Goal: Answer question/provide support: Answer question/provide support

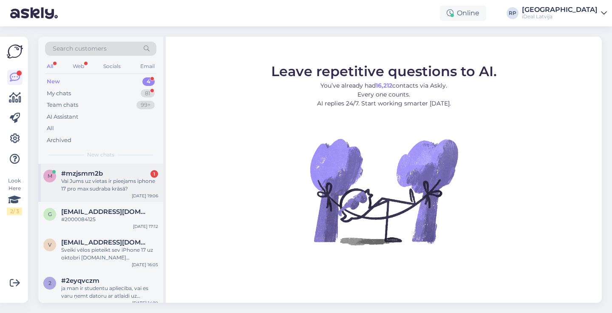
click at [141, 177] on div "Vai Jums uz vietas ir pieejams iphone 17 pro max sudraba krāsā?" at bounding box center [109, 184] width 97 height 15
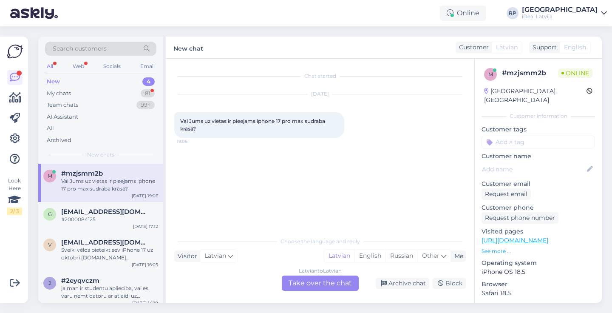
click at [312, 283] on div "Latvian to Latvian Take over the chat" at bounding box center [320, 282] width 77 height 15
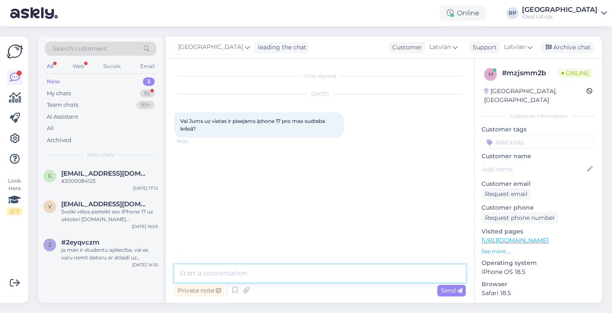
click at [317, 267] on textarea at bounding box center [320, 273] width 292 height 18
paste textarea "MG8H4HX/A"
type textarea "MG8H4HX/A"
click at [302, 272] on textarea "MG8H4HX/A" at bounding box center [320, 273] width 292 height 18
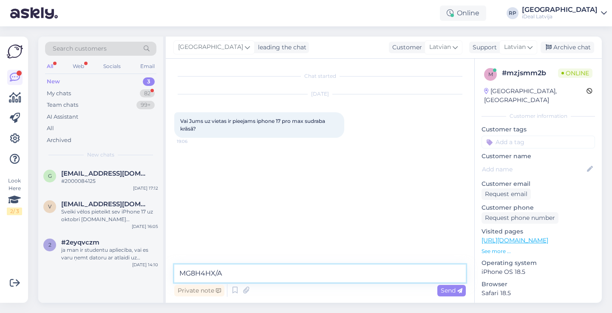
click at [295, 277] on textarea "MG8H4HX/A" at bounding box center [320, 273] width 292 height 18
click at [292, 268] on textarea "MG8H4HX/A" at bounding box center [320, 273] width 292 height 18
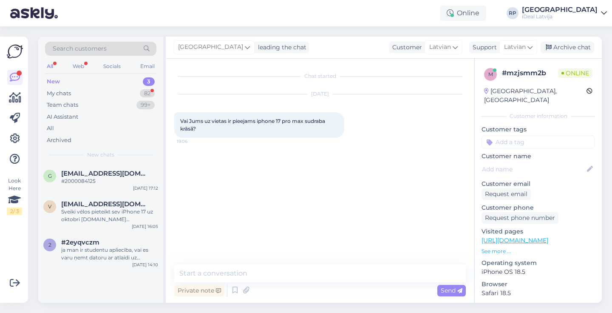
click at [125, 87] on div "New 3" at bounding box center [100, 82] width 111 height 12
click at [115, 96] on div "My chats 82" at bounding box center [100, 94] width 111 height 12
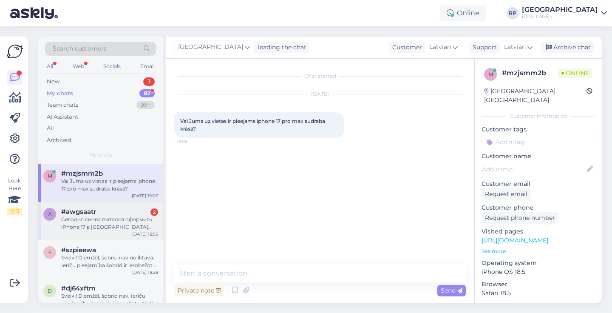
click at [113, 226] on div "Сегодня снова пытался оформить iPhone 17 в лизинг (аренда), появляется все та ж…" at bounding box center [109, 222] width 97 height 15
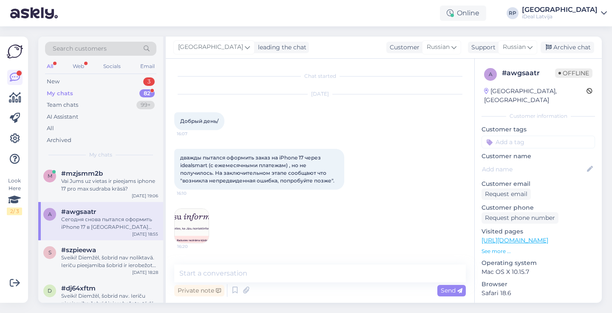
scroll to position [183, 0]
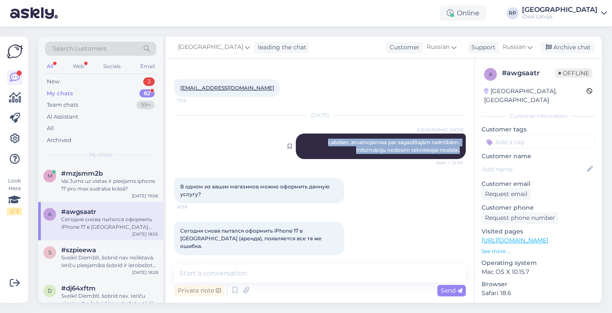
drag, startPoint x: 324, startPoint y: 140, endPoint x: 450, endPoint y: 158, distance: 127.4
click at [450, 158] on div "Riga plaza Labdien, atvainojamies par sagaidītajām neērtībām. Informāciju nodos…" at bounding box center [381, 145] width 170 height 25
copy span "Labdien, atvainojamies par sagaidītajām neērtībām. Informāciju nodosim tehniska…"
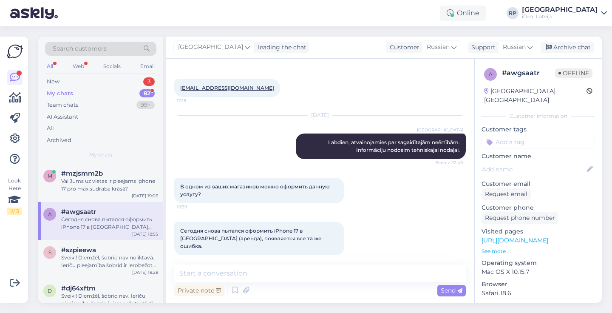
click at [119, 223] on div "Сегодня снова пытался оформить iPhone 17 в лизинг (аренда), появляется все та ж…" at bounding box center [109, 222] width 97 height 15
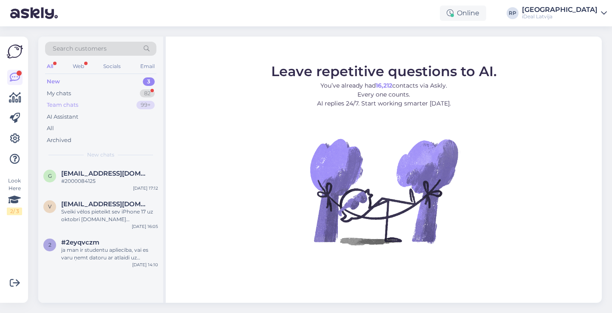
click at [74, 99] on div "Team chats 99+" at bounding box center [100, 105] width 111 height 12
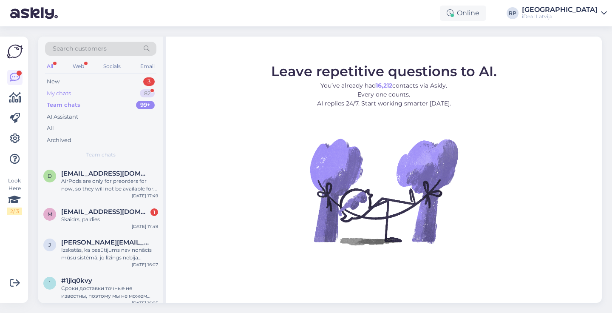
click at [90, 88] on div "My chats 82" at bounding box center [100, 94] width 111 height 12
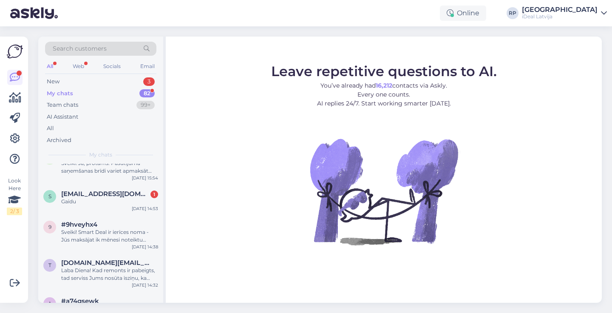
scroll to position [308, 0]
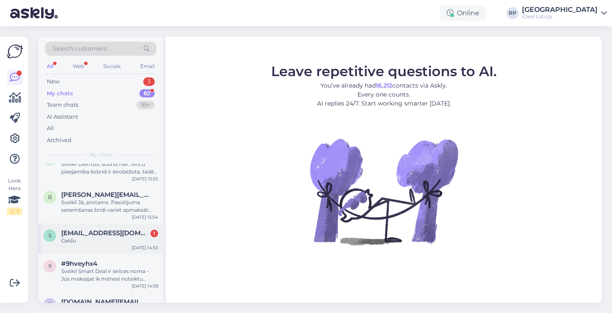
click at [88, 254] on div "s sigitakikure@inbox.lv 1 Gaidu Sep 24 14:53" at bounding box center [100, 238] width 125 height 31
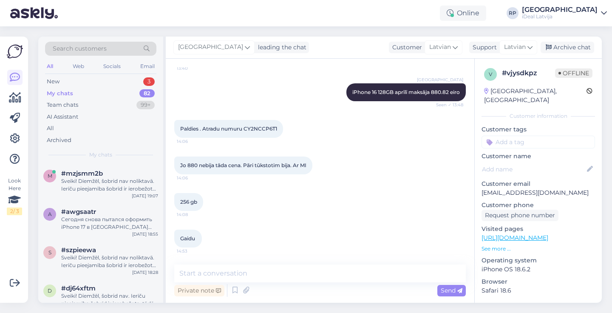
scroll to position [0, 0]
drag, startPoint x: 247, startPoint y: 127, endPoint x: 252, endPoint y: 127, distance: 5.5
click at [253, 127] on span "Paldies . Atradu numuru CY2NCCP6T1" at bounding box center [228, 128] width 97 height 6
click at [241, 127] on span "Paldies . Atradu numuru CY2NCCP6T1" at bounding box center [228, 128] width 97 height 6
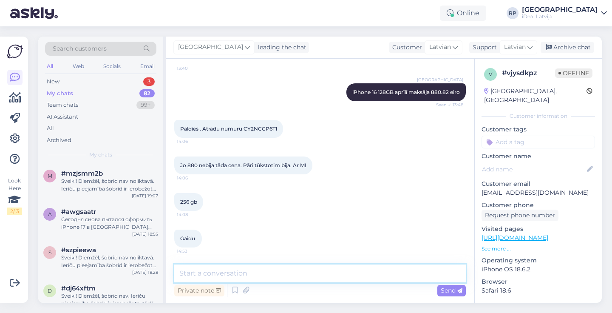
click at [252, 279] on textarea at bounding box center [320, 273] width 292 height 18
type textarea "Tas ir ierīces sērijas nummurs, nevis rēķina nummurs."
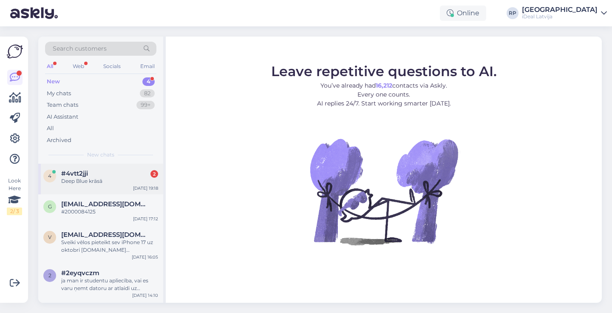
click at [94, 170] on div "#4vtt2jji 2" at bounding box center [109, 174] width 97 height 8
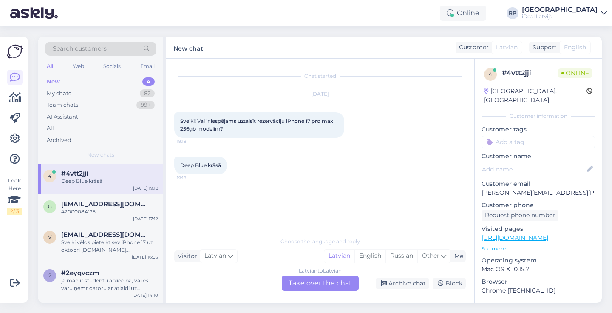
click at [306, 276] on div "Latvian to Latvian Take over the chat" at bounding box center [320, 282] width 77 height 15
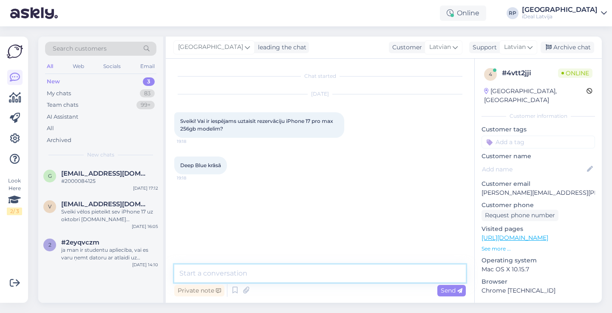
click at [311, 269] on textarea at bounding box center [320, 273] width 292 height 18
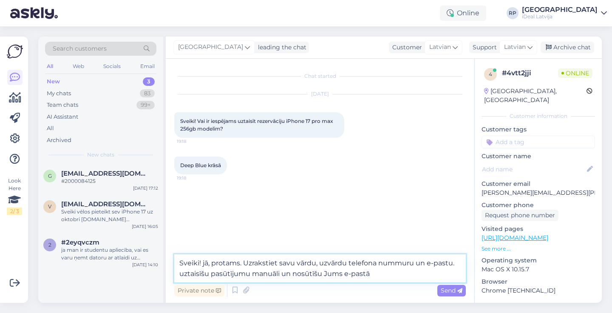
click at [186, 276] on textarea "Sveiki! jā, protams. Uzrakstiet savu vārdu, uzvārdu telefona nummuru un e-pastu…" at bounding box center [320, 268] width 292 height 28
click at [380, 273] on textarea "Sveiki! jā, protams. Uzrakstiet savu vārdu, uzvārdu telefona nummuru un e-pastu…" at bounding box center [320, 268] width 292 height 28
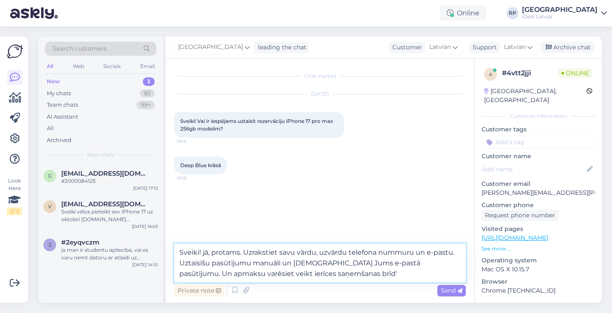
type textarea "Sveiki! jā, protams. Uzrakstiet savu vārdu, uzvārdu telefona nummuru un e-pastu…"
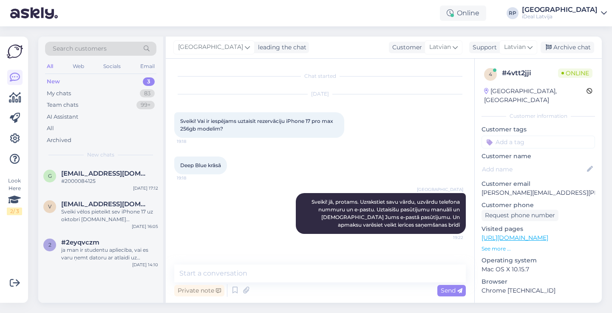
click at [394, 92] on div "[DATE]" at bounding box center [320, 94] width 292 height 8
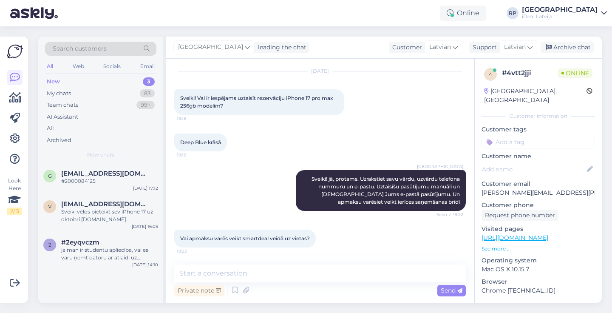
scroll to position [23, 0]
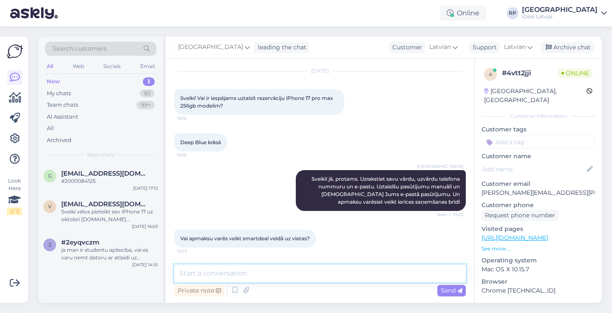
click at [273, 275] on textarea at bounding box center [320, 273] width 292 height 18
click at [326, 271] on textarea "Jā, protams. Ierīces saņemšanas brīdī varēsim noform" at bounding box center [320, 273] width 292 height 18
click at [385, 273] on textarea "Jā, protams. Ierīces saņemšanas brīdī varēsiet noform" at bounding box center [320, 273] width 292 height 18
type textarea "Jā, protams. Ierīces saņemšanas brīdī varēsiet noformēt Smart Deal"
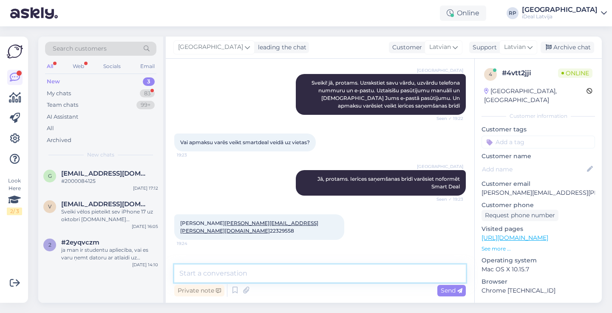
scroll to position [156, 0]
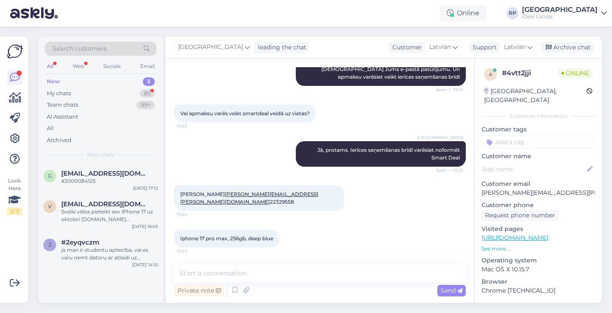
drag, startPoint x: 177, startPoint y: 185, endPoint x: 216, endPoint y: 186, distance: 39.5
click at [217, 186] on div "Roberts Silārs roberts.silars@gmail.com 22329558 19:24" at bounding box center [259, 197] width 170 height 25
copy span "Roberts Silārs"
click at [215, 142] on div "Riga plaza Jā, protams. Ierīces saņemšanas brīdī varēsiet noformēt Smart Deal S…" at bounding box center [320, 154] width 292 height 44
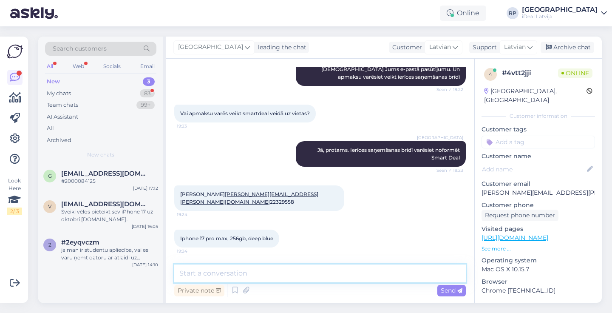
click at [278, 278] on textarea at bounding box center [320, 273] width 292 height 18
type textarea "M"
type textarea "Pasūtījums reģistrēts, nosūtīju Jums e-pastā"
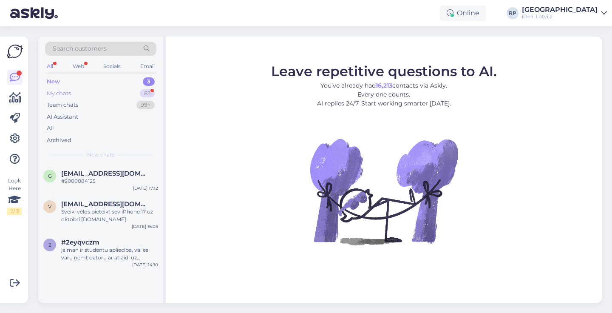
click at [110, 94] on div "My chats 83" at bounding box center [100, 94] width 111 height 12
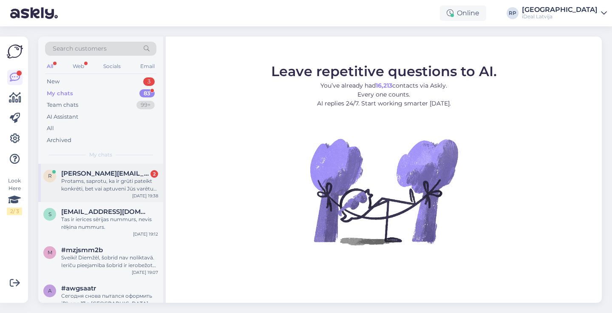
click at [116, 190] on div "Protams, saprotu, ka ir grūti pateikt konkrēti, bet vai aptuveni Jūs varētu nor…" at bounding box center [109, 184] width 97 height 15
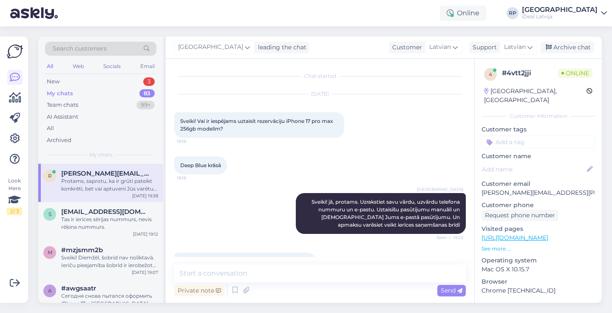
scroll to position [288, 0]
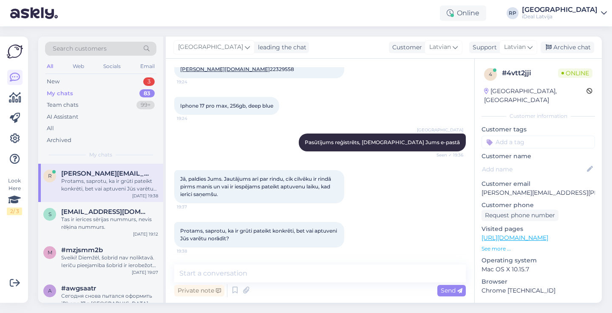
click at [116, 190] on div "Protams, saprotu, ka ir grūti pateikt konkrēti, bet vai aptuveni Jūs varētu nor…" at bounding box center [109, 184] width 97 height 15
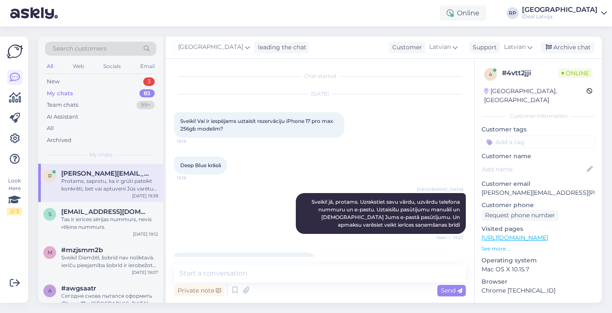
click at [116, 190] on div "Protams, saprotu, ka ir grūti pateikt konkrēti, bet vai aptuveni Jūs varētu nor…" at bounding box center [109, 184] width 97 height 15
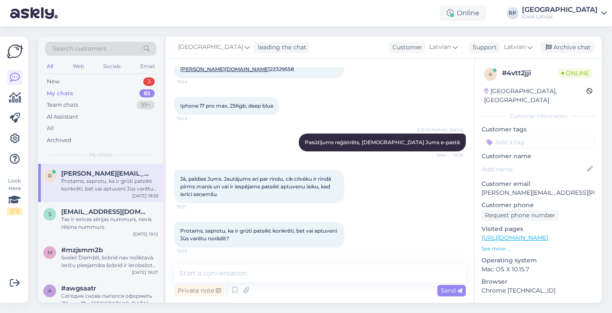
scroll to position [288, 0]
click at [128, 79] on div "New 3" at bounding box center [100, 82] width 111 height 12
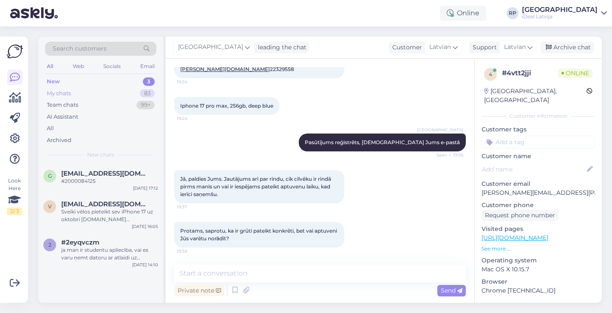
click at [128, 91] on div "My chats 83" at bounding box center [100, 94] width 111 height 12
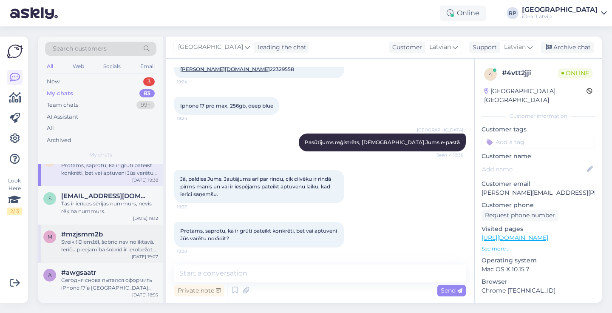
scroll to position [19, 0]
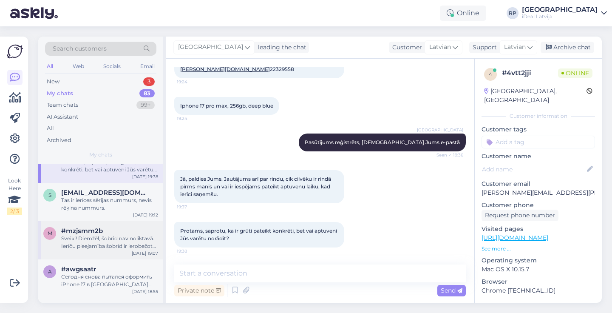
click at [107, 248] on div "Sveiki! Diemžēl, šobrid nav noliktavā. Ierīču pieejamība šobrīd ir ierobežota, …" at bounding box center [109, 242] width 97 height 15
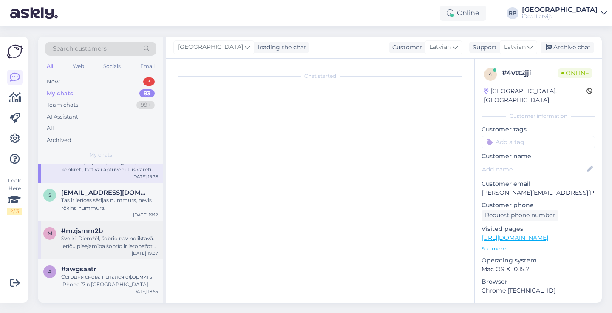
scroll to position [0, 0]
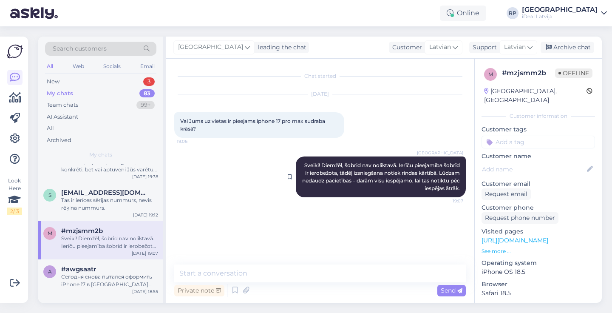
click at [416, 164] on span "Sveiki! Diemžēl, šobrid nav noliktavā. Ierīču pieejamība šobrīd ir ierobežota, …" at bounding box center [381, 176] width 159 height 29
drag, startPoint x: 415, startPoint y: 164, endPoint x: 465, endPoint y: 173, distance: 51.0
click at [465, 173] on div "Riga plaza Sveiki! Diemžēl, šobrid nav noliktavā. Ierīču pieejamība šobrīd ir i…" at bounding box center [381, 176] width 170 height 41
copy span "Ierīču pieejamība šobrīd ir ierobežota, tādēļ izsniegšana notiek rindas kārtībā."
click at [128, 81] on div "New 3" at bounding box center [100, 82] width 111 height 12
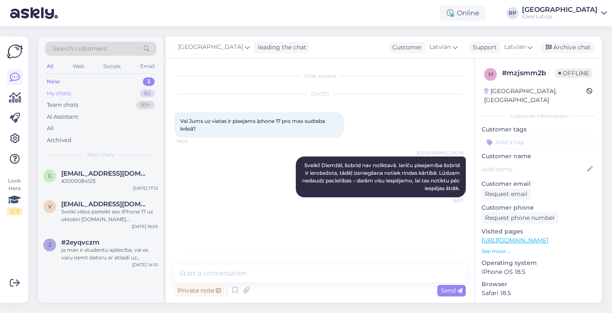
click at [117, 97] on div "My chats 83" at bounding box center [100, 94] width 111 height 12
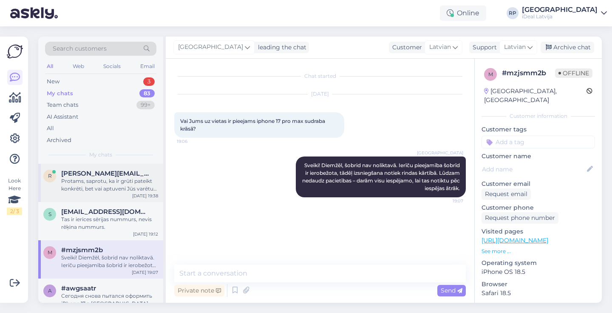
click at [139, 186] on div "Protams, saprotu, ka ir grūti pateikt konkrēti, bet vai aptuveni Jūs varētu nor…" at bounding box center [109, 184] width 97 height 15
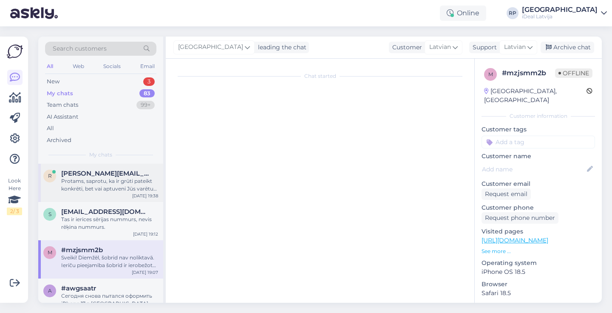
scroll to position [288, 0]
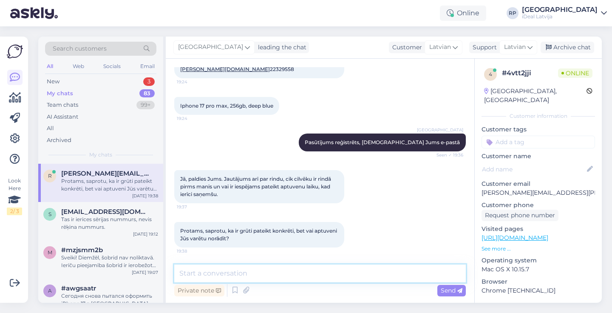
click at [249, 272] on textarea at bounding box center [320, 273] width 292 height 18
paste textarea "Ierīču pieejamība šobrīd ir ierobežota, tādēļ izsniegšana notiek rindas kārtībā."
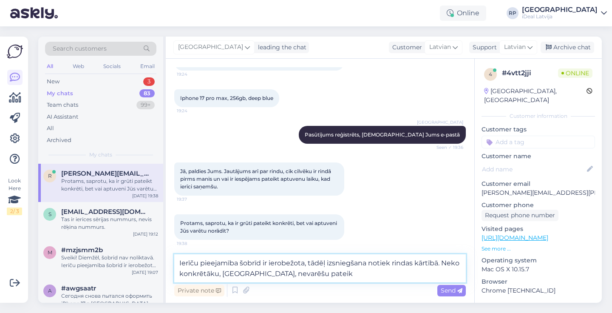
type textarea "Ierīču pieejamība šobrīd ir ierobežota, tādēļ izsniegšana notiek rindas kārtībā…"
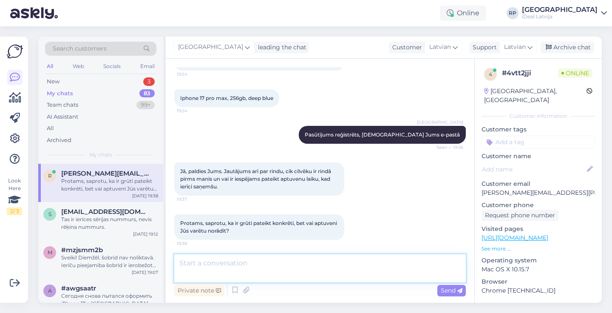
scroll to position [340, 0]
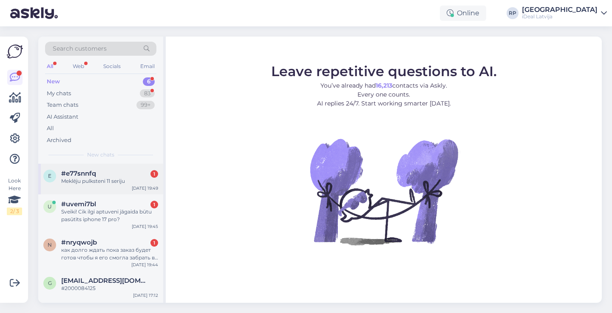
click at [94, 170] on span "#e77snnfq" at bounding box center [78, 174] width 35 height 8
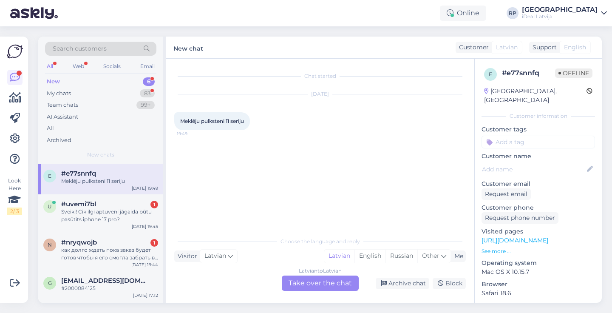
click at [339, 280] on div "Latvian to Latvian Take over the chat" at bounding box center [320, 282] width 77 height 15
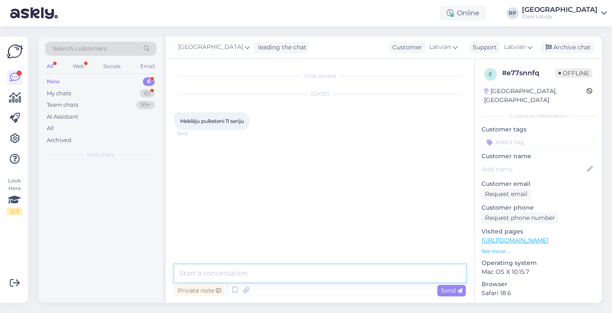
click at [322, 269] on textarea at bounding box center [320, 273] width 292 height 18
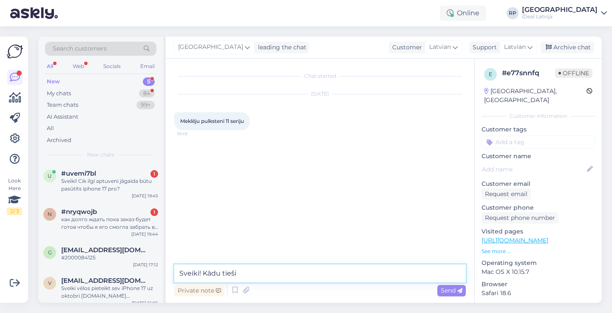
type textarea "Sveiki! Kādu tieši?"
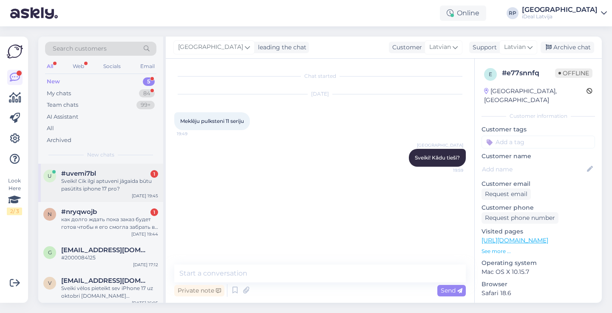
click at [110, 172] on div "#uvemi7bl 1" at bounding box center [109, 174] width 97 height 8
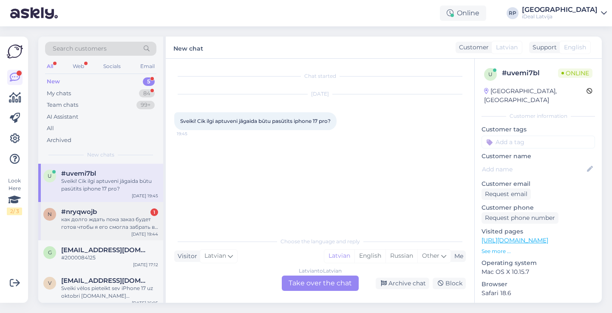
click at [120, 215] on div "как долго ждать пока заказ будет готов чтобы я его смогла забрать в магазине оф…" at bounding box center [109, 222] width 97 height 15
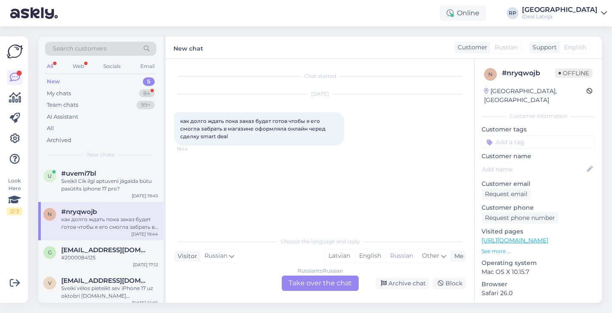
click at [143, 86] on div "New 5" at bounding box center [100, 82] width 111 height 12
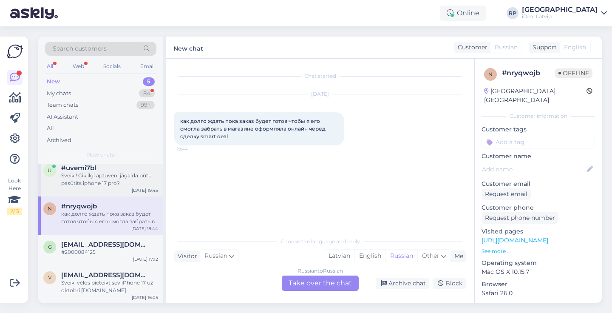
scroll to position [6, 0]
click at [119, 178] on div "Sveiki! Cik ilgi aptuveni jāgaida būtu pasūtīts iphone 17 pro?" at bounding box center [109, 178] width 97 height 15
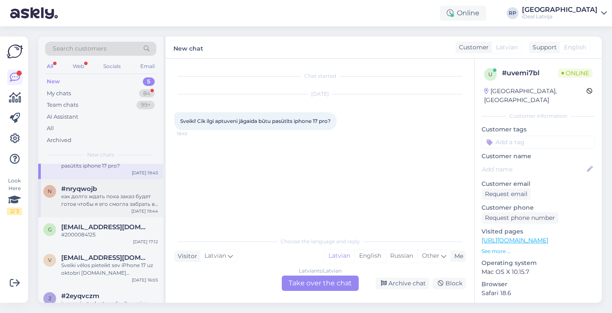
scroll to position [23, 0]
click at [150, 98] on div "My chats 84" at bounding box center [100, 94] width 111 height 12
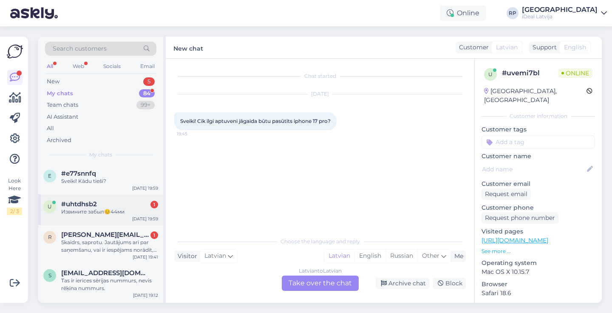
click at [125, 208] on div "Извините забыл😊44ми" at bounding box center [109, 212] width 97 height 8
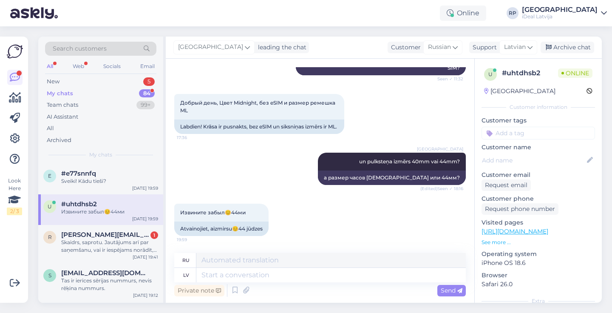
scroll to position [184, 0]
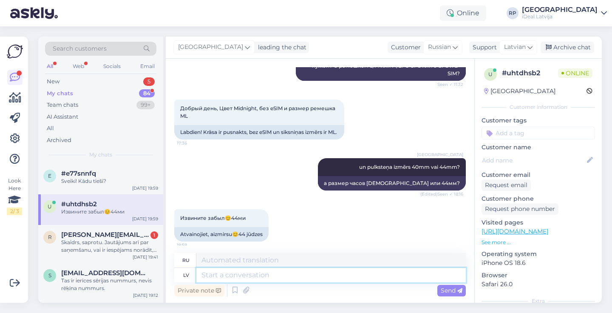
click at [286, 273] on textarea at bounding box center [330, 275] width 269 height 14
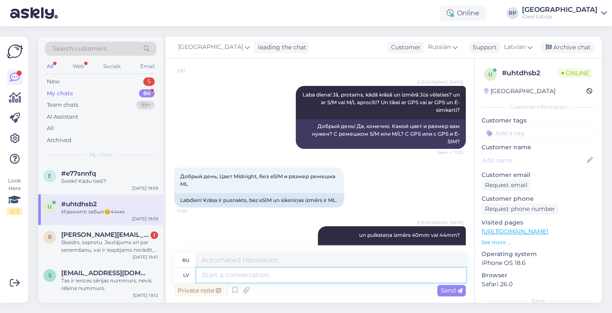
scroll to position [124, 0]
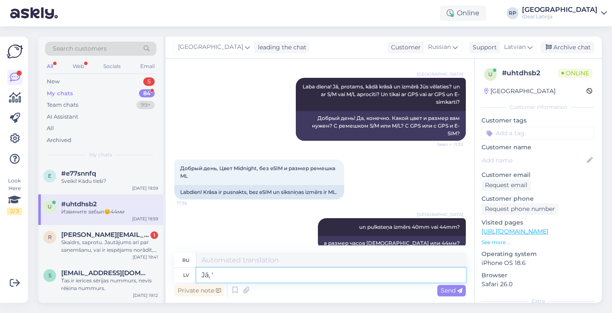
type textarea "Jā, š"
type textarea "Да,"
type textarea "Jā, šis"
type textarea "Да, этот"
type textarea "Jā, šis pulkstenis"
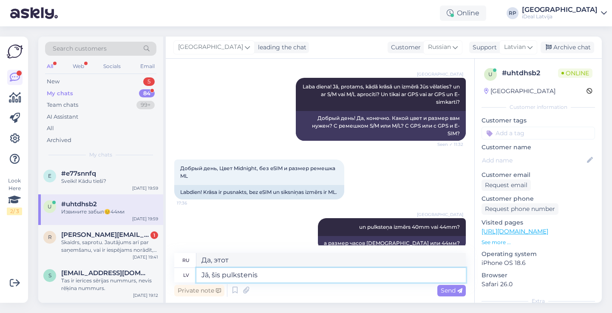
type textarea "Да, эти часы"
type textarea "Jā, šis pulkstenis ir uz vie"
type textarea "Да, эти часы включены."
type textarea "Jā, šis pulkstenis ir uz vietas vi"
type textarea "Да, эти часы — то, что надо."
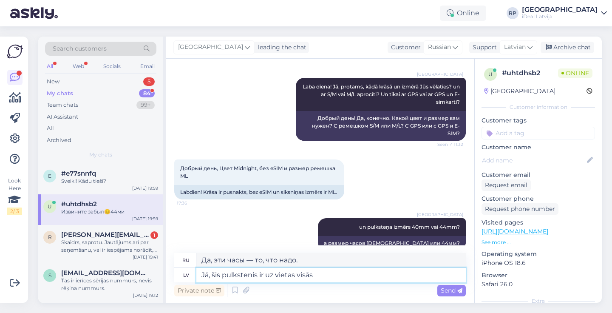
type textarea "Jā, šis pulkstenis ir uz vietas visās"
type textarea "Да, эти часы на высоте во всем."
type textarea "Jā, šis pulkstenis ir uz vietas visās iDeal fi"
type textarea "Да, эти часы доступны во всех магазинах iDeal."
type textarea "Jā, šis pulkstenis ir uz vietas visās iDeal filiālēs"
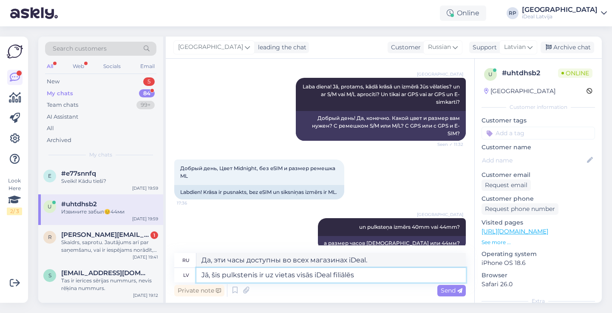
type textarea "Да, эти часы доступны во всех филиалах iDeal."
click at [328, 275] on textarea "Jā, šis pulkstenis ir uz vietas visās iDeal filiālēs" at bounding box center [330, 275] width 269 height 14
type textarea "Jā, šis pulkstenis ir uz vietas visās C filiālēs"
type textarea "Да, эти часы есть на всех филиалах C."
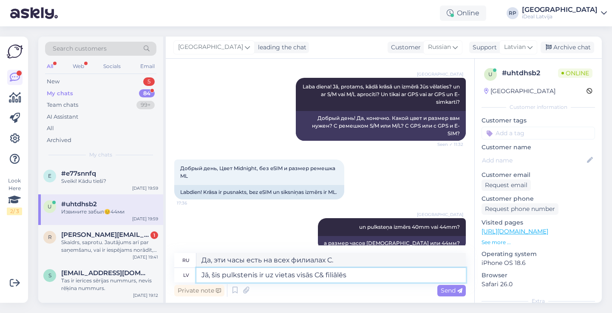
type textarea "Jā, šis pulkstenis ir uz vietas visās C&C filiālēs"
type textarea "Да, эти часы доступны во всех филиалах C&C."
click at [388, 275] on textarea "Jā, šis pulkstenis ir uz vietas visās C&C filiālēs" at bounding box center [330, 275] width 269 height 14
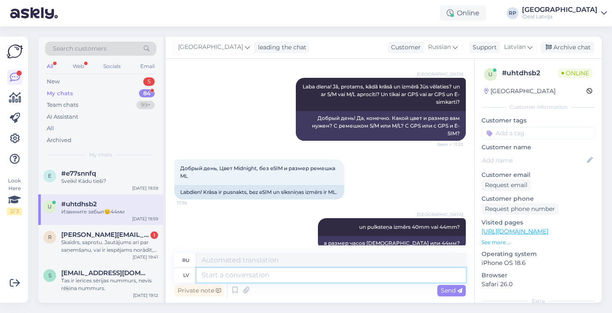
scroll to position [248, 0]
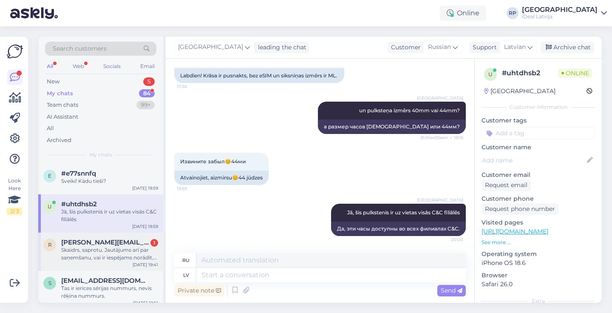
click at [144, 244] on span "roberts.silars@gmail.com" at bounding box center [105, 242] width 88 height 8
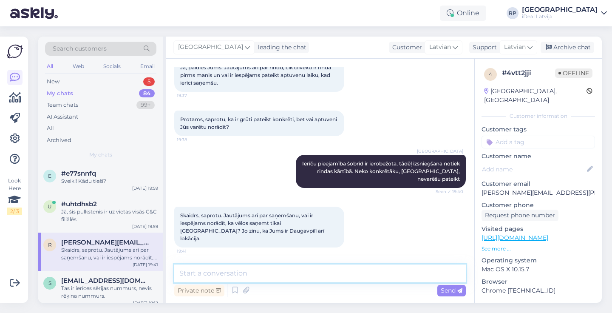
click at [317, 271] on textarea at bounding box center [320, 273] width 292 height 18
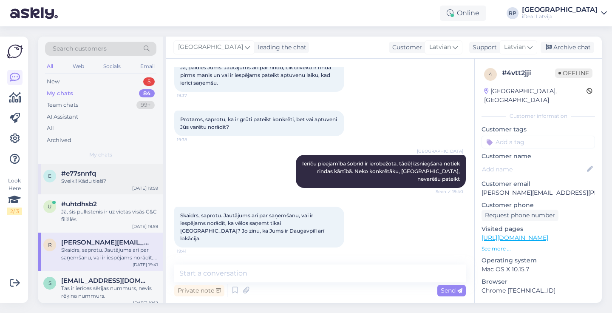
click at [91, 184] on div "e #e77snnfq Sveiki! Kādu tieši? Sep 24 19:59" at bounding box center [100, 179] width 125 height 31
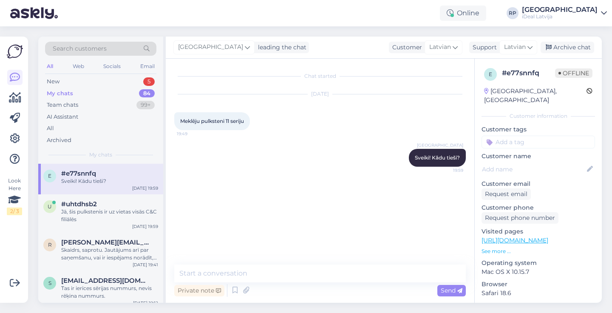
scroll to position [0, 0]
click at [151, 79] on div "5" at bounding box center [148, 81] width 11 height 8
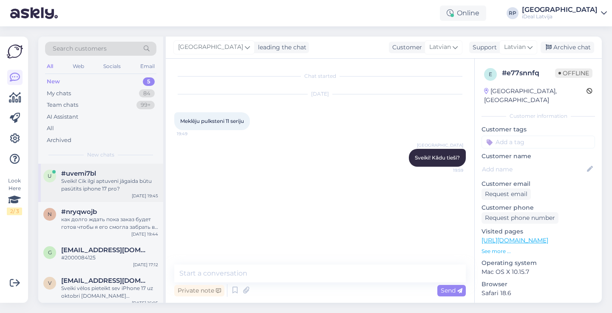
click at [106, 188] on div "Sveiki! Cik ilgi aptuveni jāgaida būtu pasūtīts iphone 17 pro?" at bounding box center [109, 184] width 97 height 15
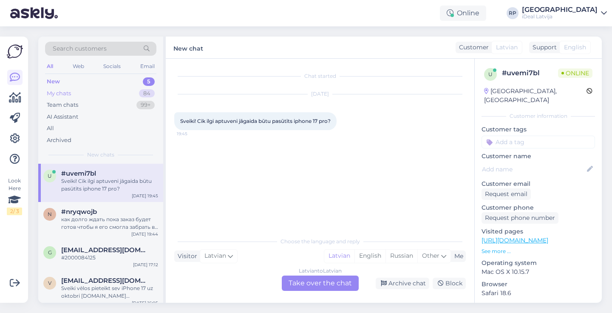
click at [114, 88] on div "My chats 84" at bounding box center [100, 94] width 111 height 12
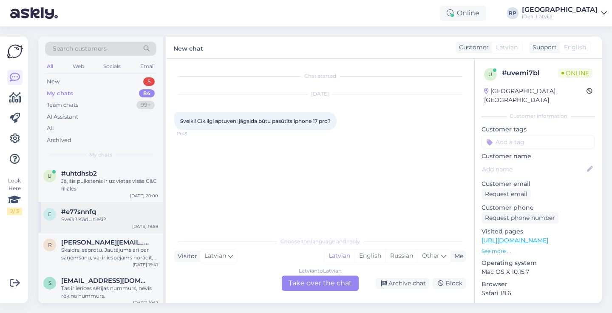
scroll to position [41, 0]
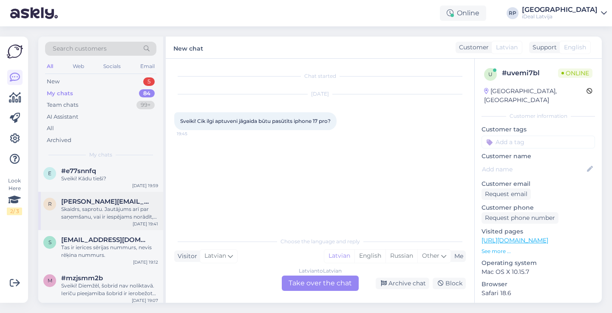
click at [85, 218] on div "Skaidrs, saprotu. Jautājums arī par saņemšanu, vai ir iespējams norādīt, ka vēl…" at bounding box center [109, 212] width 97 height 15
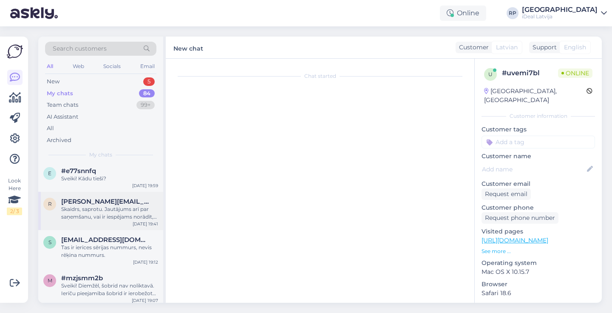
scroll to position [392, 0]
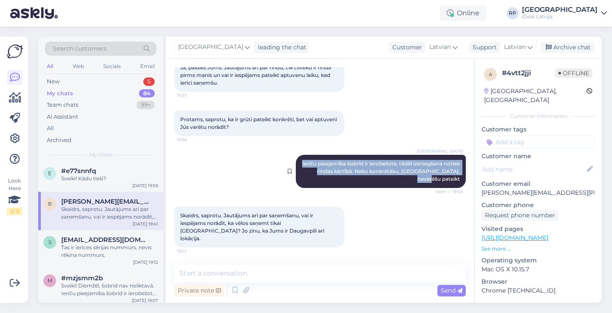
drag, startPoint x: 313, startPoint y: 169, endPoint x: 459, endPoint y: 187, distance: 146.4
click at [459, 187] on div "Riga plaza Ierīču pieejamība šobrīd ir ierobežota, tādēļ izsniegšana notiek rin…" at bounding box center [381, 171] width 170 height 33
copy span "Ierīču pieejamība šobrīd ir ierobežota, tādēļ izsniegšana notiek rindas kārtībā…"
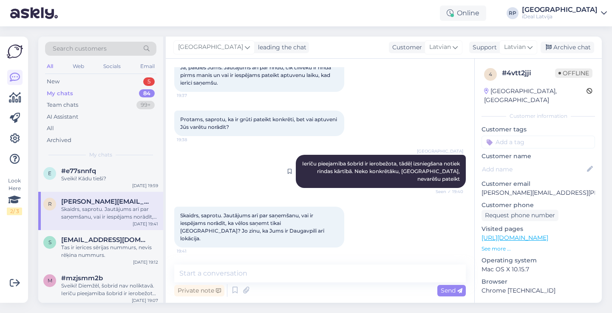
click at [327, 168] on span "Ierīču pieejamība šobrīd ir ierobežota, tādēļ izsniegšana notiek rindas kārtībā…" at bounding box center [381, 171] width 159 height 22
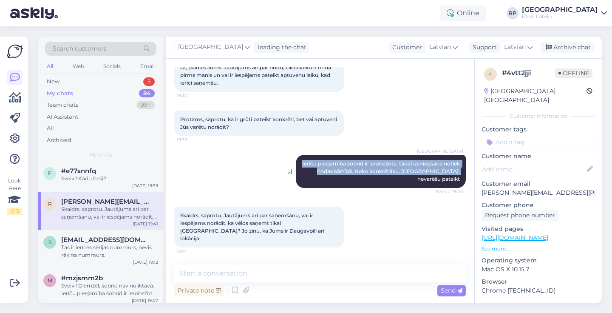
drag, startPoint x: 316, startPoint y: 168, endPoint x: 441, endPoint y: 188, distance: 127.0
click at [445, 188] on div "Riga plaza Ierīču pieejamība šobrīd ir ierobežota, tādēļ izsniegšana notiek rin…" at bounding box center [381, 171] width 170 height 33
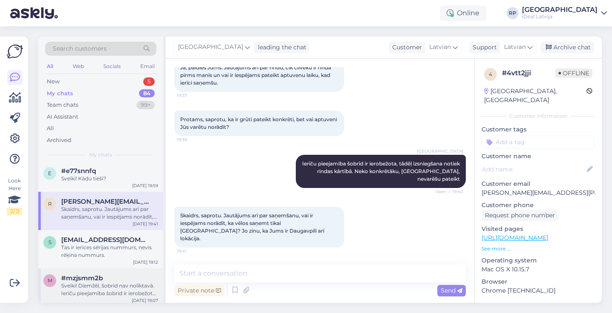
click at [136, 282] on div "Sveiki! Diemžēl, šobrid nav noliktavā. Ierīču pieejamība šobrīd ir ierobežota, …" at bounding box center [109, 289] width 97 height 15
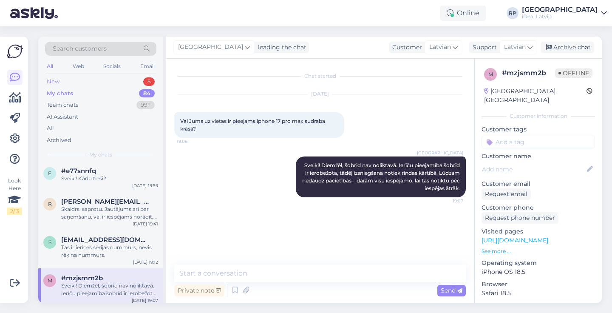
click at [138, 81] on div "New 5" at bounding box center [100, 82] width 111 height 12
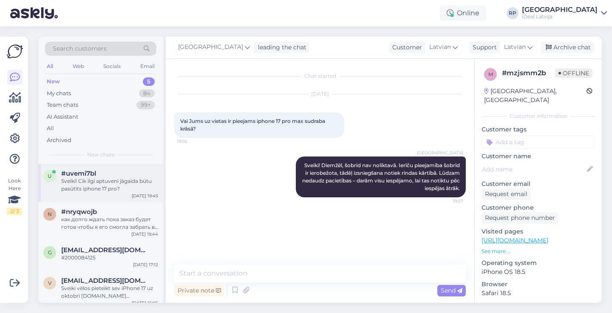
click at [150, 177] on div "Sveiki! Cik ilgi aptuveni jāgaida būtu pasūtīts iphone 17 pro?" at bounding box center [109, 184] width 97 height 15
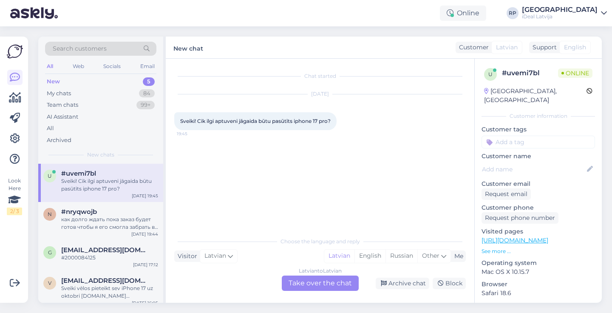
click at [102, 82] on div "New 5" at bounding box center [100, 82] width 111 height 12
click at [98, 94] on div "My chats 84" at bounding box center [100, 94] width 111 height 12
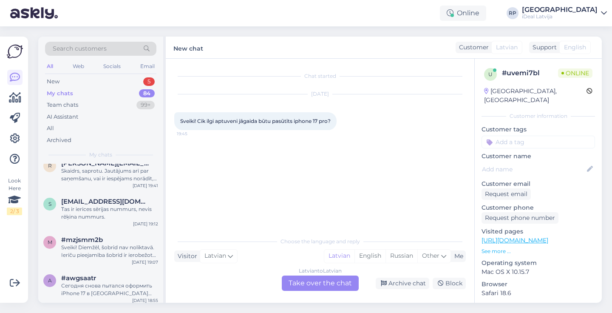
scroll to position [99, 0]
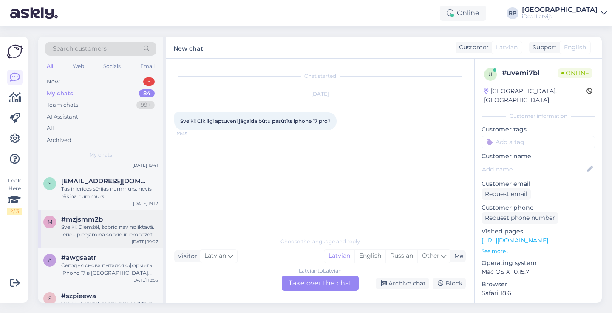
click at [125, 212] on div "m #mzjsmm2b Sveiki! Diemžēl, šobrid nav noliktavā. Ierīču pieejamība šobrīd ir …" at bounding box center [100, 229] width 125 height 38
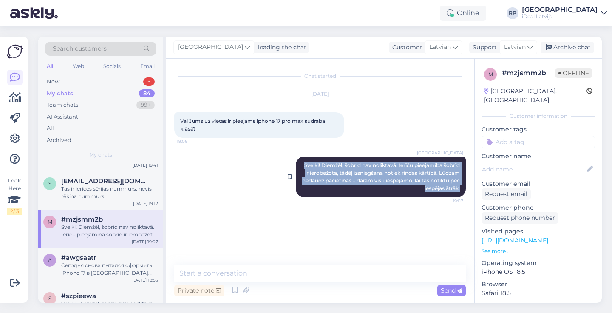
drag, startPoint x: 317, startPoint y: 159, endPoint x: 463, endPoint y: 190, distance: 149.5
click at [463, 190] on div "Riga plaza Sveiki! Diemžēl, šobrid nav noliktavā. Ierīču pieejamība šobrīd ir i…" at bounding box center [381, 176] width 170 height 41
copy span "Sveiki! Diemžēl, šobrid nav noliktavā. Ierīču pieejamība šobrīd ir ierobežota, …"
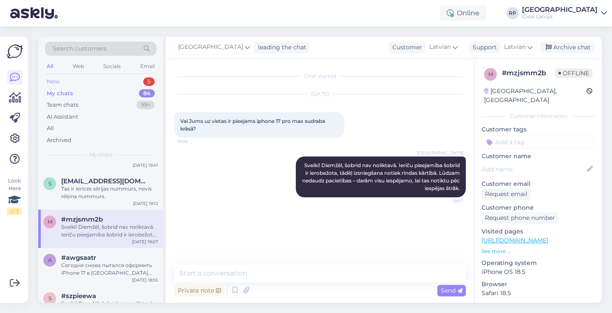
click at [153, 77] on div "New 5" at bounding box center [100, 82] width 111 height 12
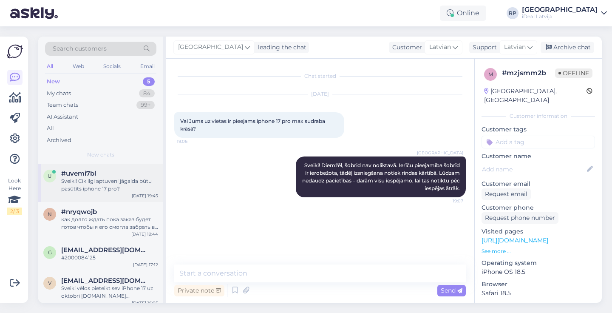
click at [119, 170] on div "#uvemi7bl" at bounding box center [109, 174] width 97 height 8
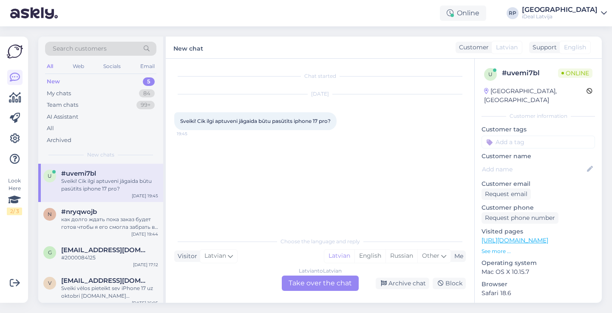
click at [307, 283] on div "Latvian to Latvian Take over the chat" at bounding box center [320, 282] width 77 height 15
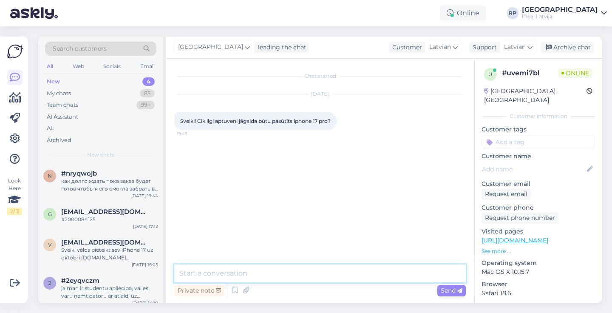
click at [301, 281] on textarea at bounding box center [320, 273] width 292 height 18
paste textarea "Sveiki! Diemžēl, šobrid nav noliktavā. Ierīču pieejamība šobrīd ir ierobežota, …"
type textarea "Sveiki! Diemžēl, šobrid nav noliktavā. Ierīču pieejamība šobrīd ir ierobežota, …"
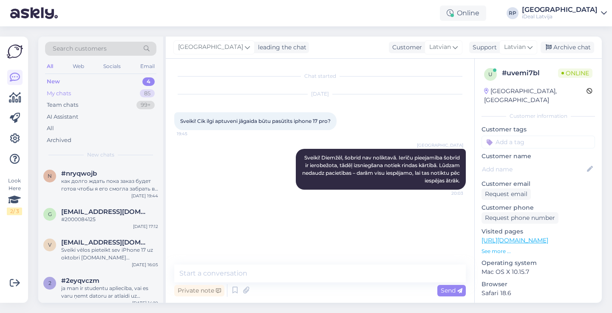
click at [106, 93] on div "My chats 85" at bounding box center [100, 94] width 111 height 12
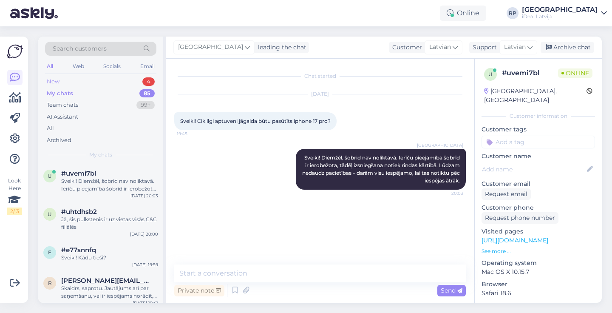
click at [120, 76] on div "New 4" at bounding box center [100, 82] width 111 height 12
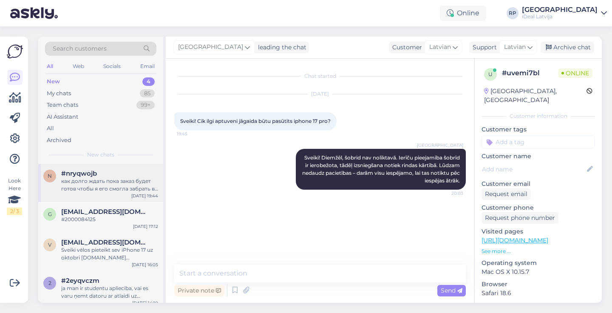
click at [115, 181] on div "как долго ждать пока заказ будет готов чтобы я его смогла забрать в магазине оф…" at bounding box center [109, 184] width 97 height 15
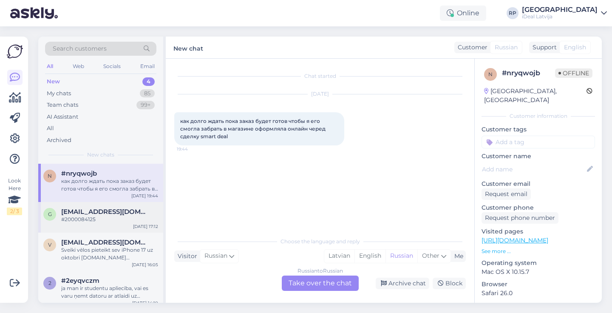
click at [132, 216] on div "#2000084125" at bounding box center [109, 219] width 97 height 8
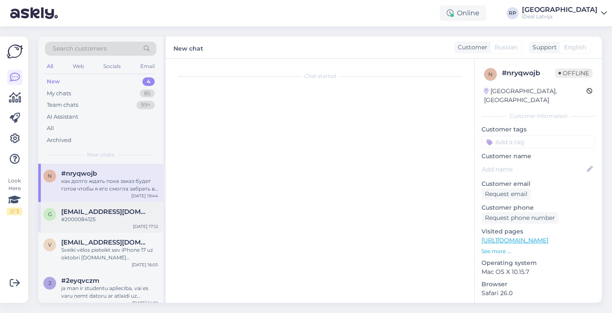
scroll to position [32, 0]
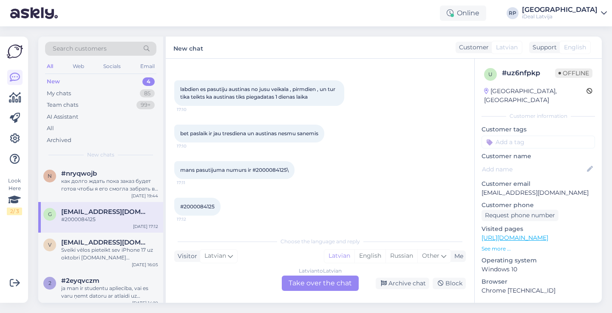
click at [314, 286] on div "Latvian to Latvian Take over the chat" at bounding box center [320, 282] width 77 height 15
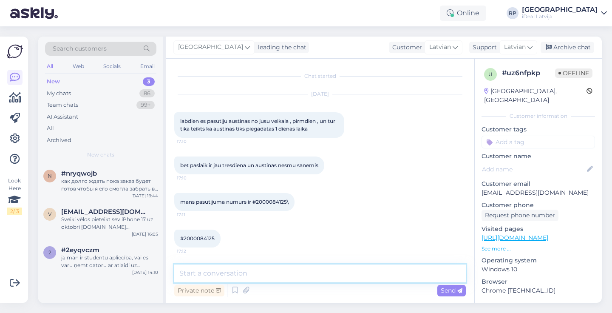
click at [305, 273] on textarea at bounding box center [320, 273] width 292 height 18
paste textarea "Sveiki! Diemžēl, šobrid nav noliktavā. Ierīču pieejamība šobrīd ir ierobežota, …"
type textarea "Sveiki! Diemžēl, šobrid nav noliktavā. Ierīču pieejamība šobrīd ir ierobežota, …"
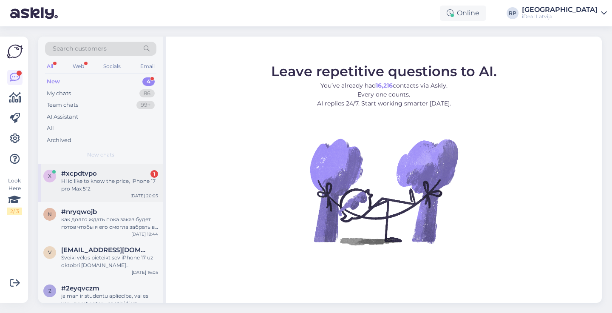
click at [141, 170] on div "#xcpdtvpo 1" at bounding box center [109, 174] width 97 height 8
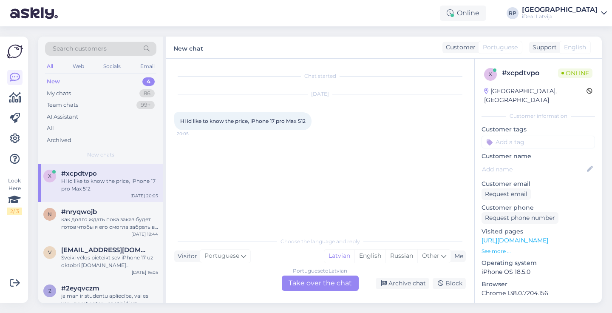
click at [317, 292] on div "Chat started Sep 24 2025 Hi id like to know the price, iPhone 17 pro Max 512 20…" at bounding box center [320, 181] width 309 height 244
click at [328, 283] on div "Portuguese to Latvian Take over the chat" at bounding box center [320, 282] width 77 height 15
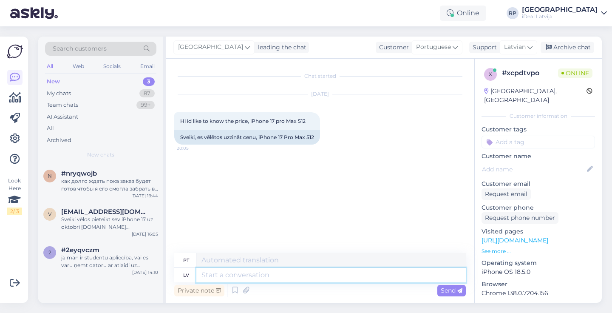
click at [374, 269] on textarea at bounding box center [330, 275] width 269 height 14
type textarea "Sveiki!"
type textarea "Olá!"
type textarea "Sveiki! Cena"
type textarea "Olá! Preço"
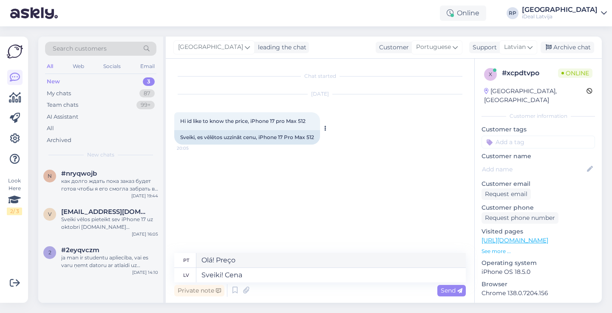
drag, startPoint x: 249, startPoint y: 120, endPoint x: 313, endPoint y: 122, distance: 63.3
click at [313, 122] on div "Hi id like to know the price, iPhone 17 pro Max 512 20:05" at bounding box center [247, 121] width 146 height 18
copy span ", iPhone 17 pro Max 512"
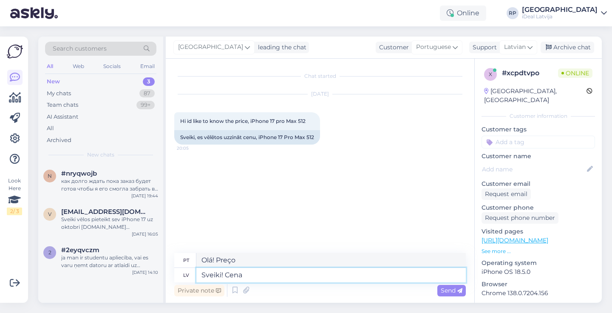
click at [235, 273] on textarea "Sveiki! Cena" at bounding box center [330, 275] width 269 height 14
paste textarea ", iPhone 17 pro Max 512"
type textarea "Sveiki! , iPhone 17 pro Max 512"
type textarea "Olá! , iPhone 17 pro Max 512"
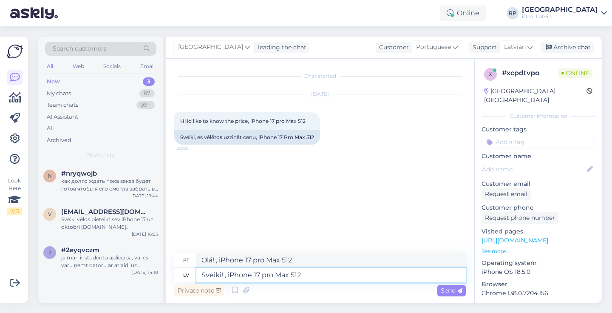
click at [228, 275] on textarea "Sveiki! , iPhone 17 pro Max 512" at bounding box center [330, 275] width 269 height 14
type textarea "Sveiki! iPhone 17 pro Max 512"
type textarea "Olá! iPhone 17 pro Max 512"
click at [317, 276] on textarea "Sveiki! iPhone 17 pro Max 512" at bounding box center [330, 275] width 269 height 14
type textarea "Sveiki! iPhone 17 pro Max 512 GB"
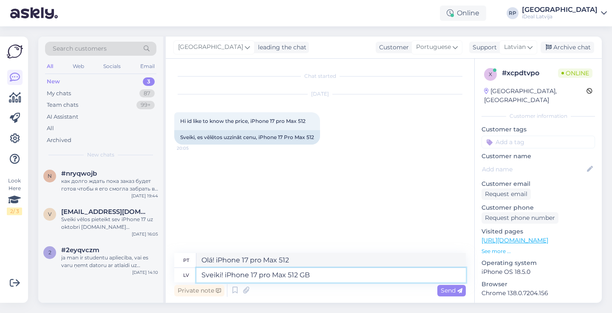
type textarea "Olá! iPhone 17 pro Max 512 GB"
type textarea "Sveiki! iPhone 17 pro Max 512 GB cena"
type textarea "Olá! Preço do iPhone 17 pro Max 512 GB"
type textarea "Sveiki! iPhone 17 pro Max 512 GB cena ir"
type textarea "Olá! O preço do iPhone 17 pro Max 512 GB é"
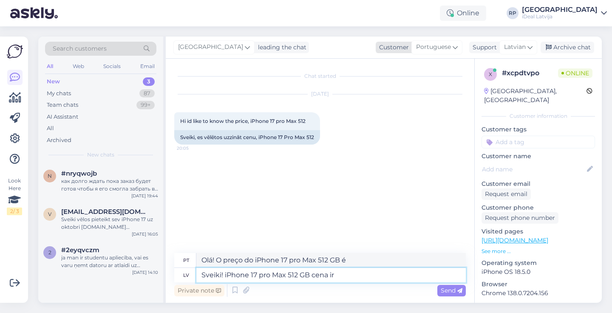
type textarea "Sveiki! iPhone 17 pro Max 512 GB cena ir"
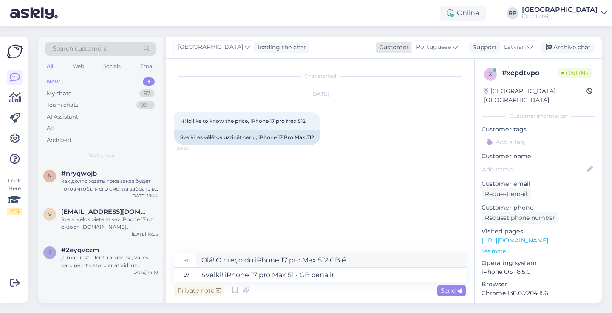
click at [446, 48] on span "Portuguese" at bounding box center [433, 46] width 35 height 9
type input "eng"
click at [418, 89] on link "English" at bounding box center [418, 85] width 93 height 14
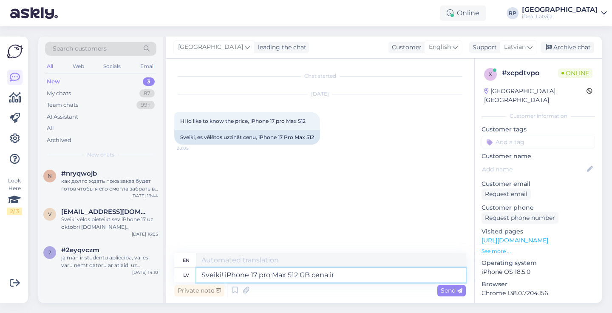
click at [364, 276] on textarea "Sveiki! iPhone 17 pro Max 512 GB cena ir" at bounding box center [330, 275] width 269 height 14
type textarea "Hello! The price of iPhone 17 pro Max 512 GB is"
type textarea "Sveiki! iPhone 17 pro Max 512 GB cena ir 17"
type textarea "Hello! The price of iPhone 17 pro Max 512 GB is 17"
type textarea "Sveiki! iPhone 17 pro Max 512 GB cena ir 1750,"
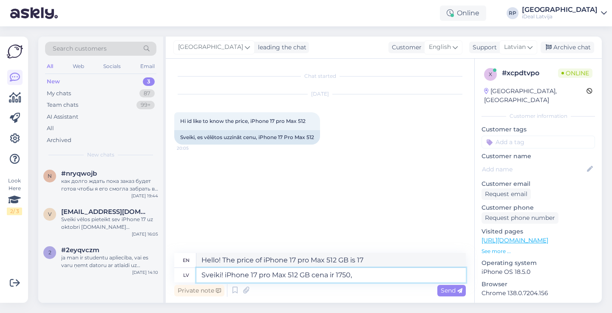
type textarea "Hello! The price of iPhone 17 pro Max 512 GB is 1750"
type textarea "Sveiki! iPhone 17 pro Max 512 GB cena ir 1750,82"
type textarea "Hello! The price of iPhone 17 pro Max 512 GB is 1750.82"
type textarea "Sveiki! iPhone 17 pro Max 512 GB cena ir 1750,82 eiro"
type textarea "Hello! The price of the iPhone 17 pro Max 512 GB is 1750.82 euros"
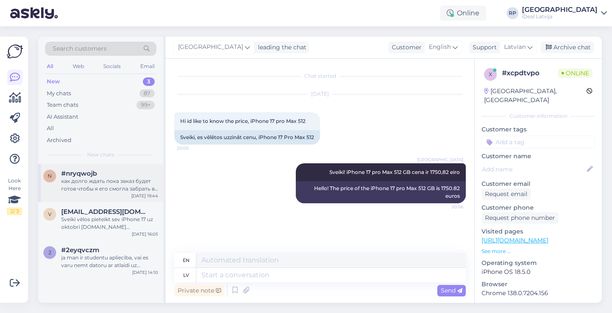
click at [133, 172] on div "#nryqwojb" at bounding box center [109, 174] width 97 height 8
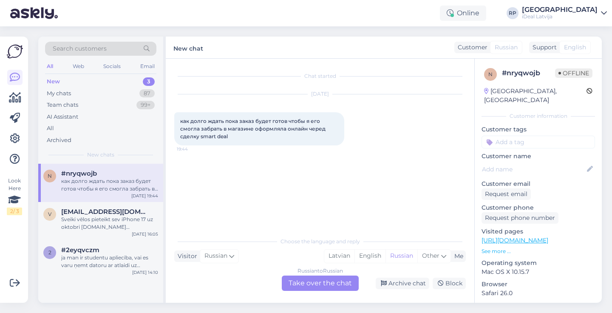
drag, startPoint x: 172, startPoint y: 121, endPoint x: 230, endPoint y: 139, distance: 61.2
click at [231, 140] on div "Chat started Sep 24 2025 как долго ждать пока заказ будет готов чтобы я его смо…" at bounding box center [320, 181] width 309 height 244
copy span "как долго ждать пока заказ будет готов чтобы я его смогла забрать в магазине оф…"
click at [221, 85] on div "Chat started Sep 24 2025 как долго ждать пока заказ будет готов чтобы я его смо…" at bounding box center [323, 146] width 299 height 158
